Goal: Information Seeking & Learning: Find specific fact

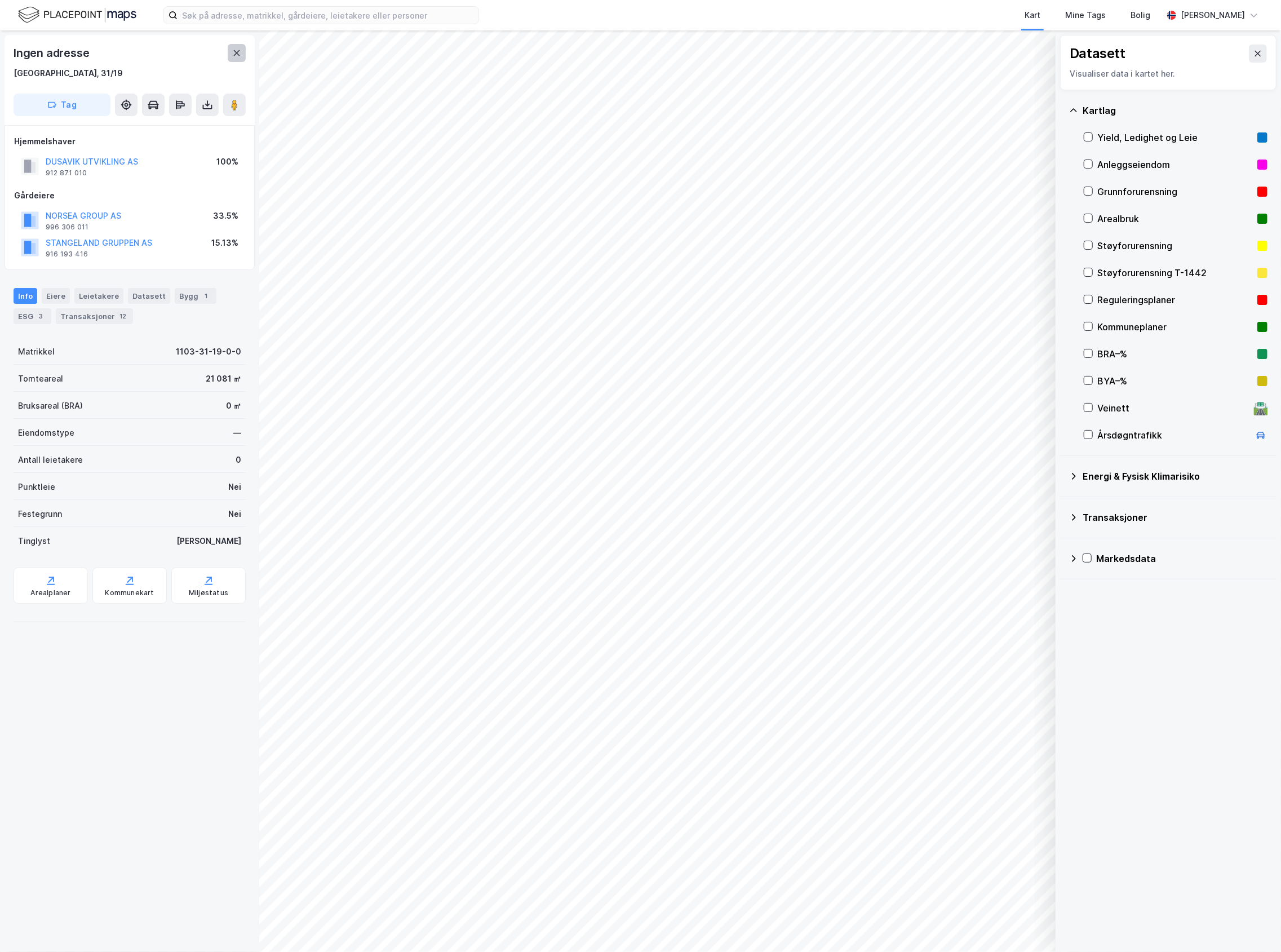
click at [237, 56] on icon at bounding box center [236, 52] width 9 height 9
click at [244, 60] on button at bounding box center [236, 53] width 18 height 18
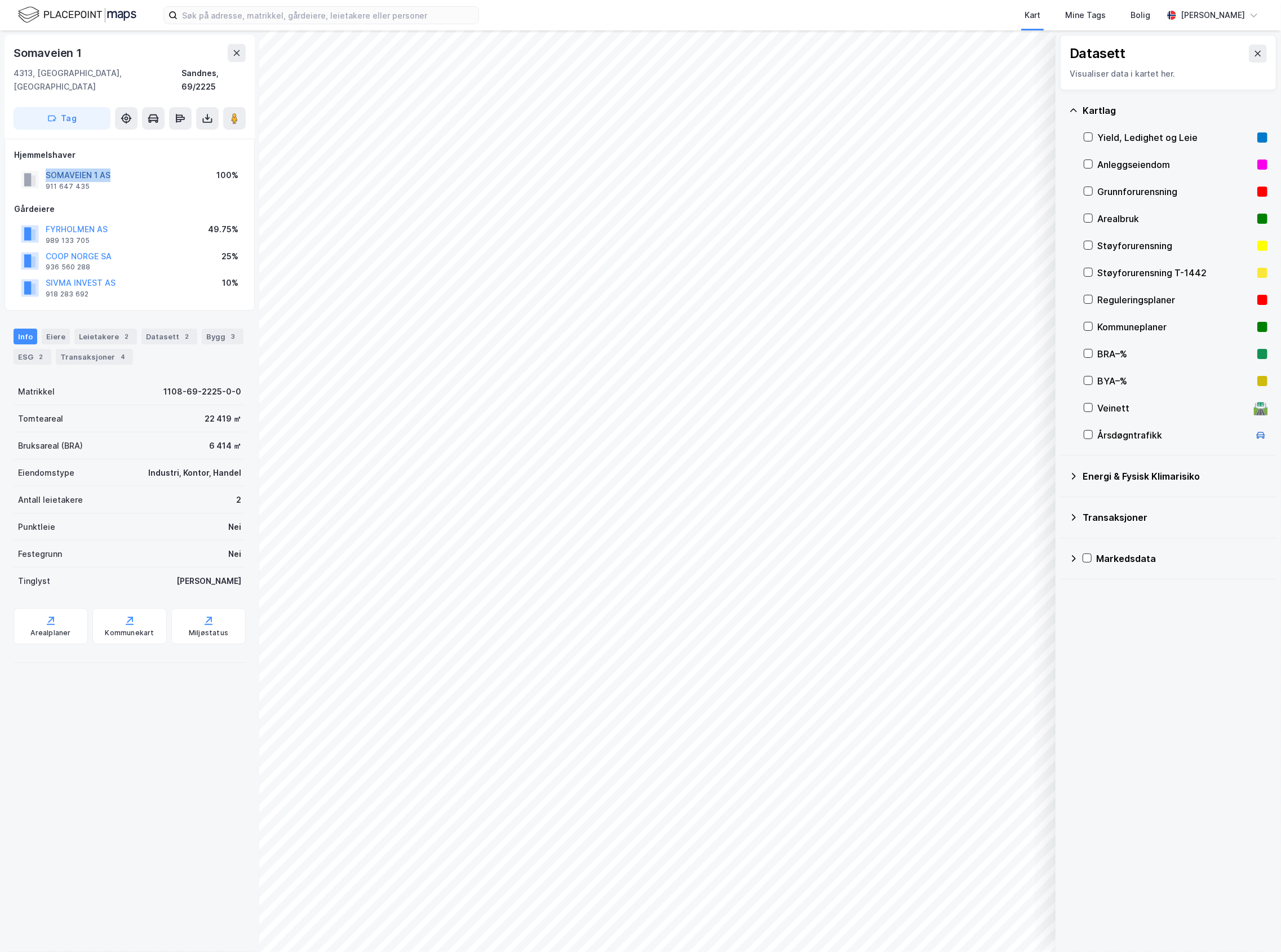
drag, startPoint x: 119, startPoint y: 162, endPoint x: 48, endPoint y: 162, distance: 71.0
click at [48, 166] on div "SOMAVEIEN 1 AS 911 647 435 100%" at bounding box center [129, 180] width 231 height 27
copy button "SOMAVEIEN 1 AS"
click at [80, 329] on div "Leietakere 2" at bounding box center [106, 336] width 62 height 16
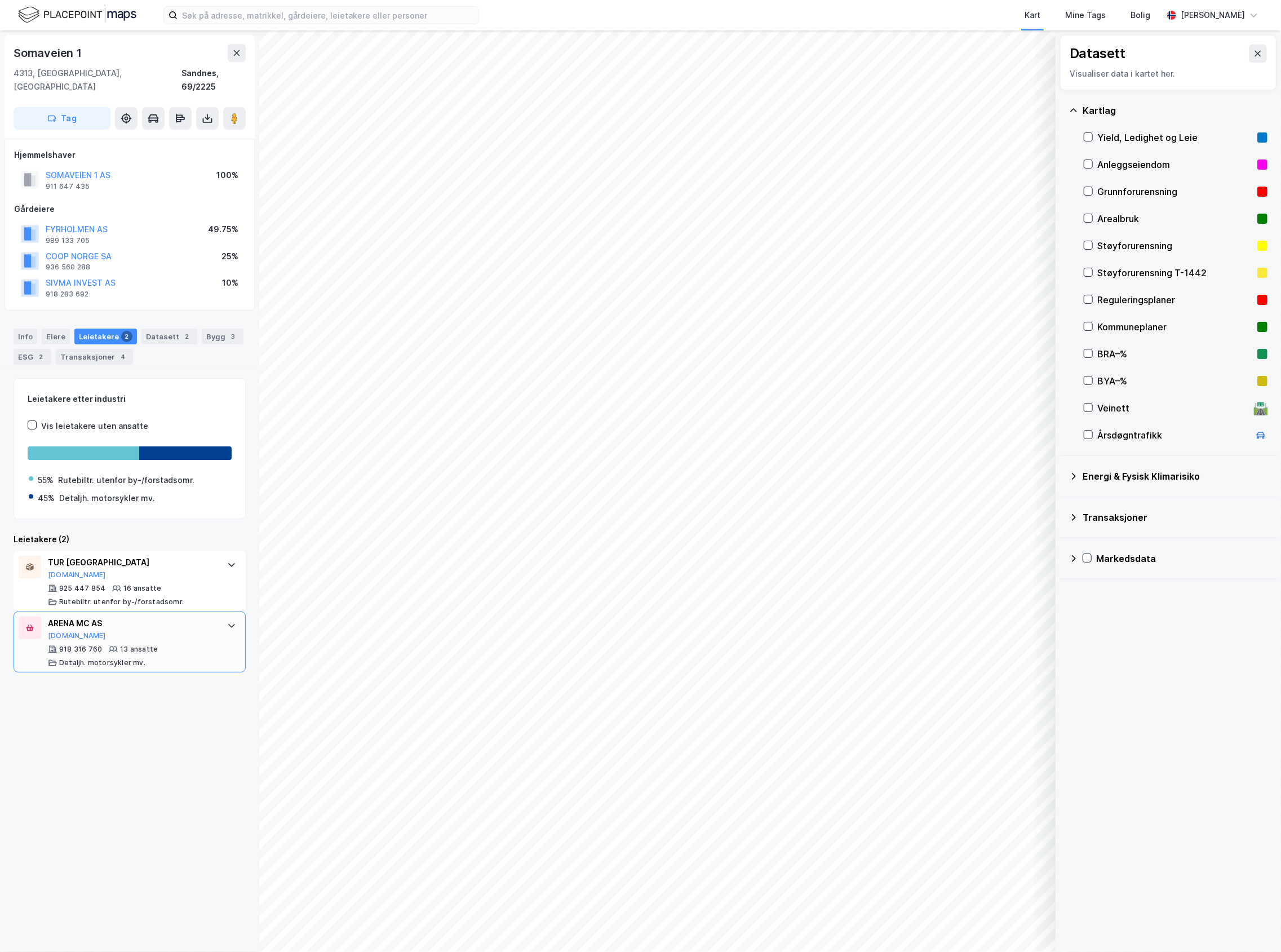
click at [142, 617] on div "ARENA MC AS" at bounding box center [132, 623] width 168 height 14
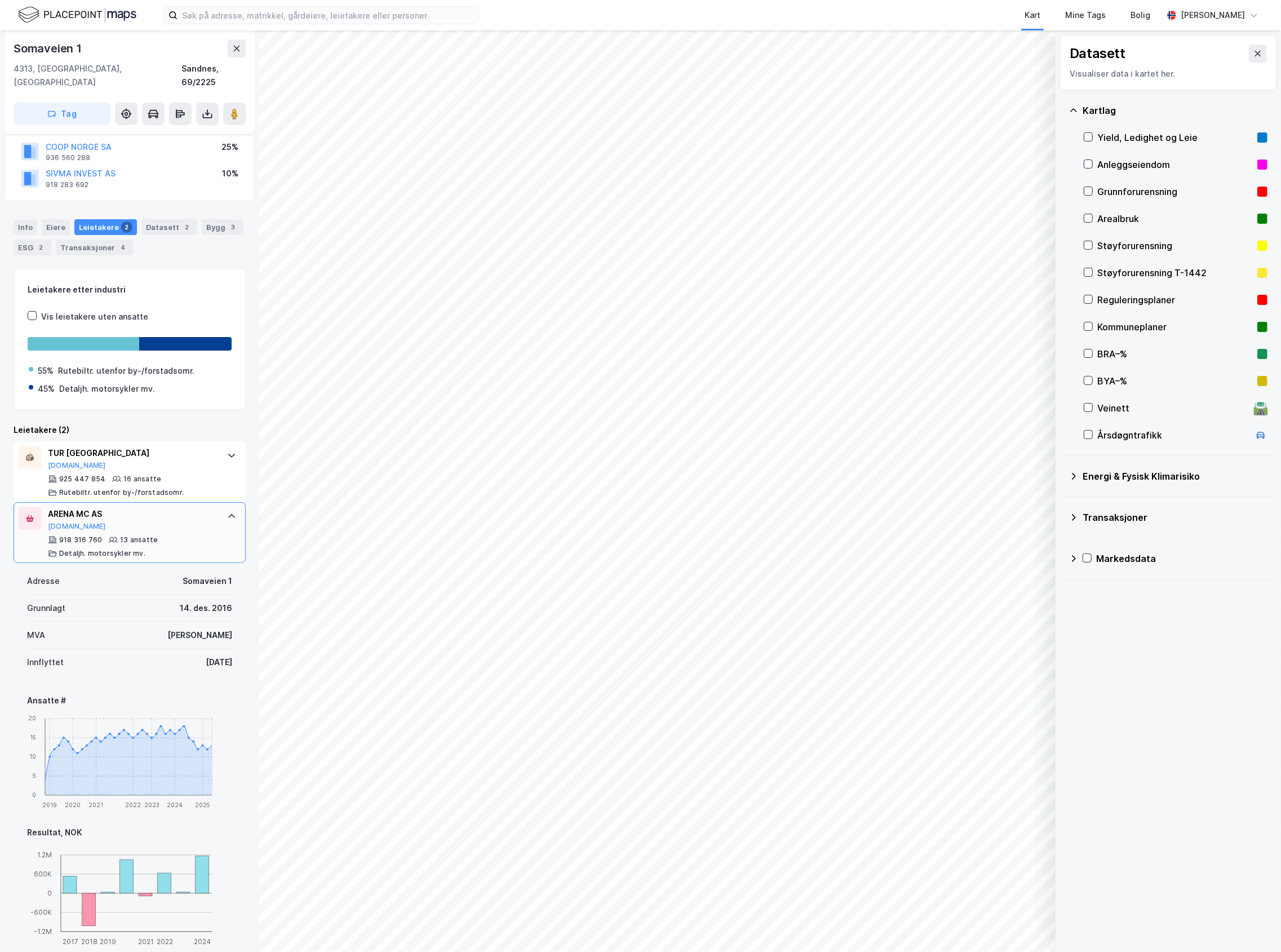
scroll to position [296, 0]
